Goal: Task Accomplishment & Management: Use online tool/utility

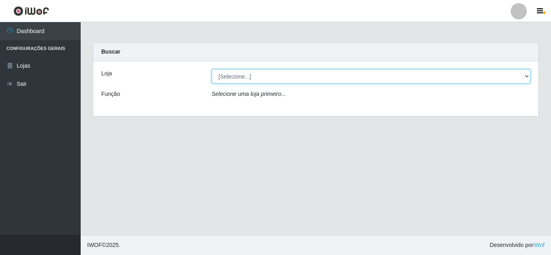
click at [513, 73] on select "[Selecione...] Rede Compras Supermercados - LOJA 5" at bounding box center [371, 76] width 319 height 14
select select "397"
click at [212, 69] on select "[Selecione...] Rede Compras Supermercados - LOJA 5" at bounding box center [371, 76] width 319 height 14
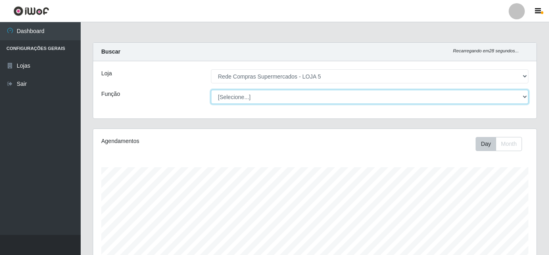
click at [376, 95] on select "[Selecione...] ASG ASG + ASG ++ Auxiliar de Estacionamento Auxiliar de Estacion…" at bounding box center [369, 97] width 317 height 14
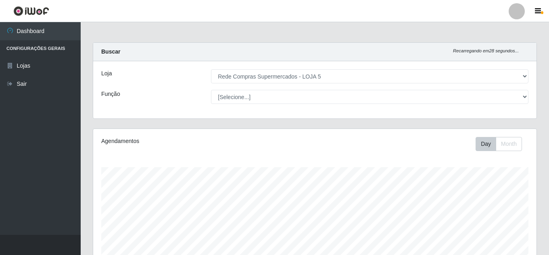
click at [167, 108] on div "Loja [Selecione...] Rede Compras Supermercados - LOJA 5 Função [Selecione...] A…" at bounding box center [314, 89] width 443 height 57
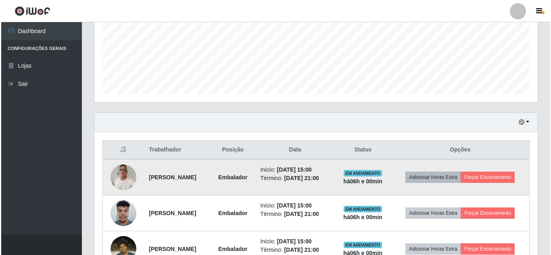
scroll to position [202, 0]
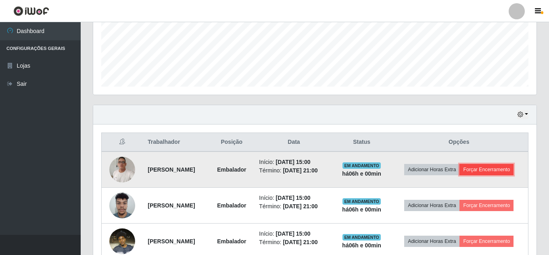
click at [469, 175] on button "Forçar Encerramento" at bounding box center [486, 169] width 54 height 11
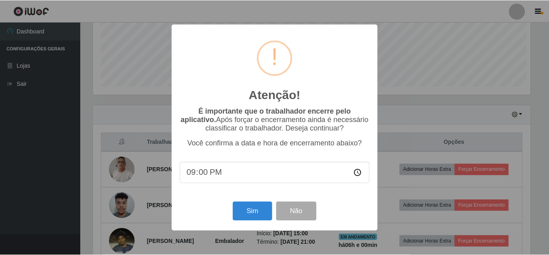
scroll to position [167, 439]
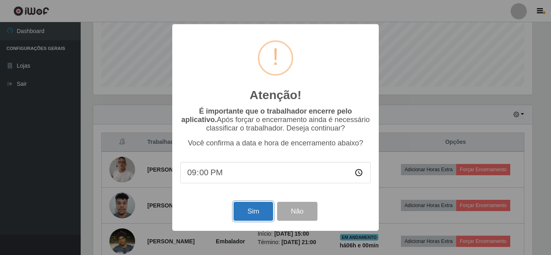
click at [257, 206] on button "Sim" at bounding box center [252, 211] width 39 height 19
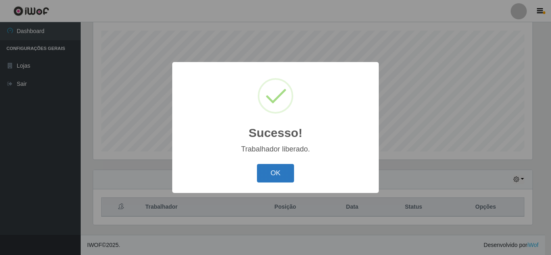
click at [277, 175] on button "OK" at bounding box center [276, 173] width 38 height 19
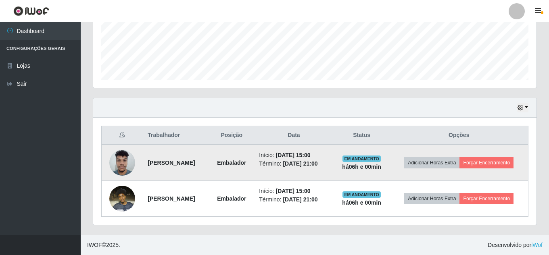
scroll to position [221, 0]
click at [459, 163] on button "Forçar Encerramento" at bounding box center [486, 162] width 54 height 11
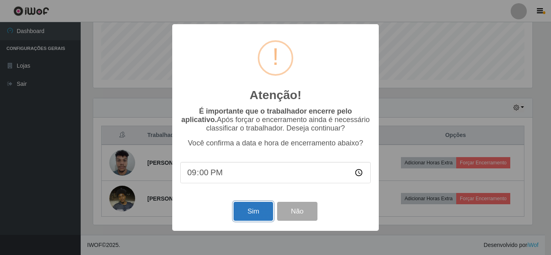
click at [254, 214] on button "Sim" at bounding box center [252, 211] width 39 height 19
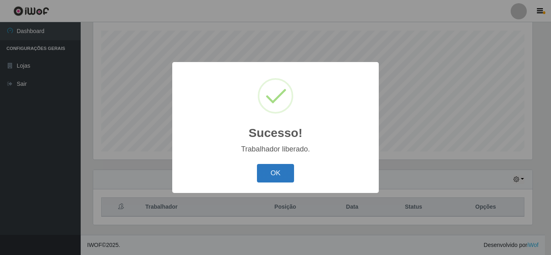
click at [292, 174] on button "OK" at bounding box center [276, 173] width 38 height 19
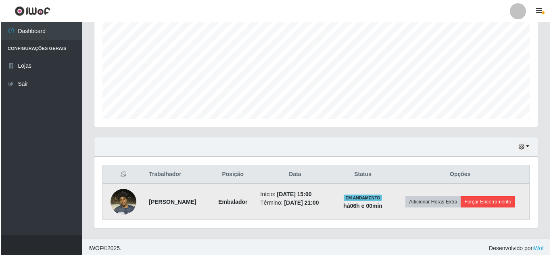
scroll to position [179, 0]
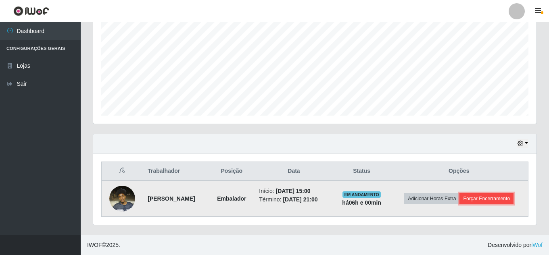
click at [459, 202] on button "Forçar Encerramento" at bounding box center [486, 198] width 54 height 11
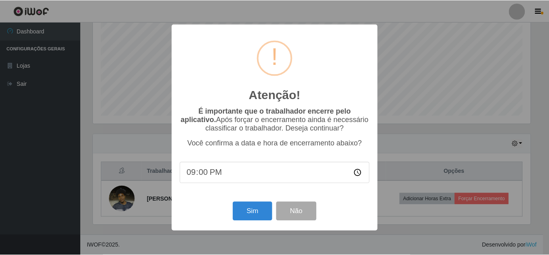
scroll to position [167, 439]
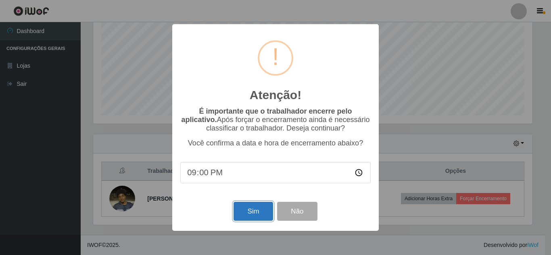
click at [254, 212] on button "Sim" at bounding box center [252, 211] width 39 height 19
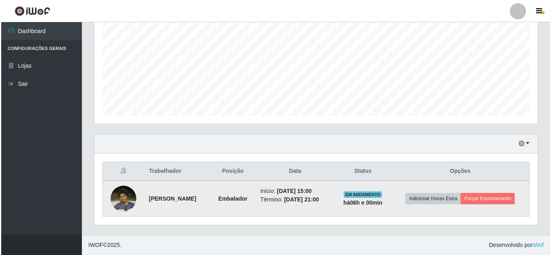
scroll to position [0, 0]
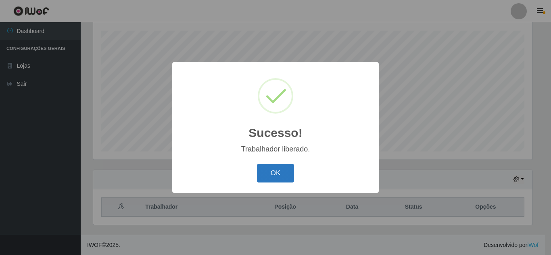
click at [277, 172] on button "OK" at bounding box center [276, 173] width 38 height 19
